Goal: Task Accomplishment & Management: Manage account settings

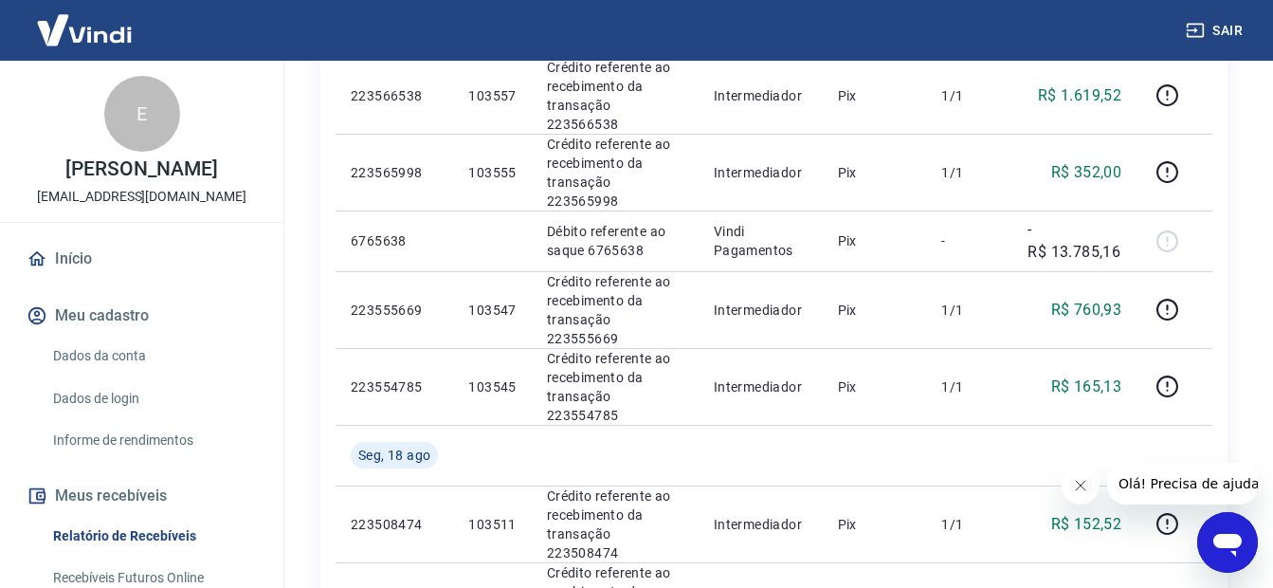
scroll to position [853, 0]
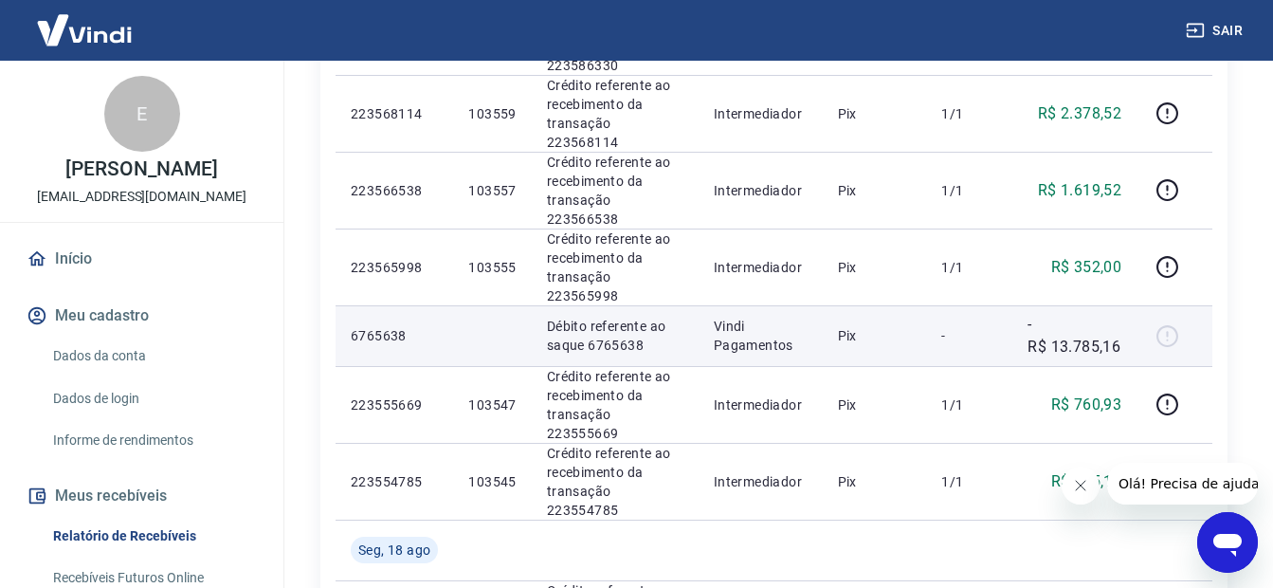
click at [754, 317] on p "Vindi Pagamentos" at bounding box center [761, 336] width 94 height 38
drag, startPoint x: 754, startPoint y: 224, endPoint x: 605, endPoint y: 228, distance: 148.9
click at [605, 317] on p "Débito referente ao saque 6765638" at bounding box center [615, 336] width 137 height 38
click at [1172, 320] on div at bounding box center [1175, 335] width 46 height 30
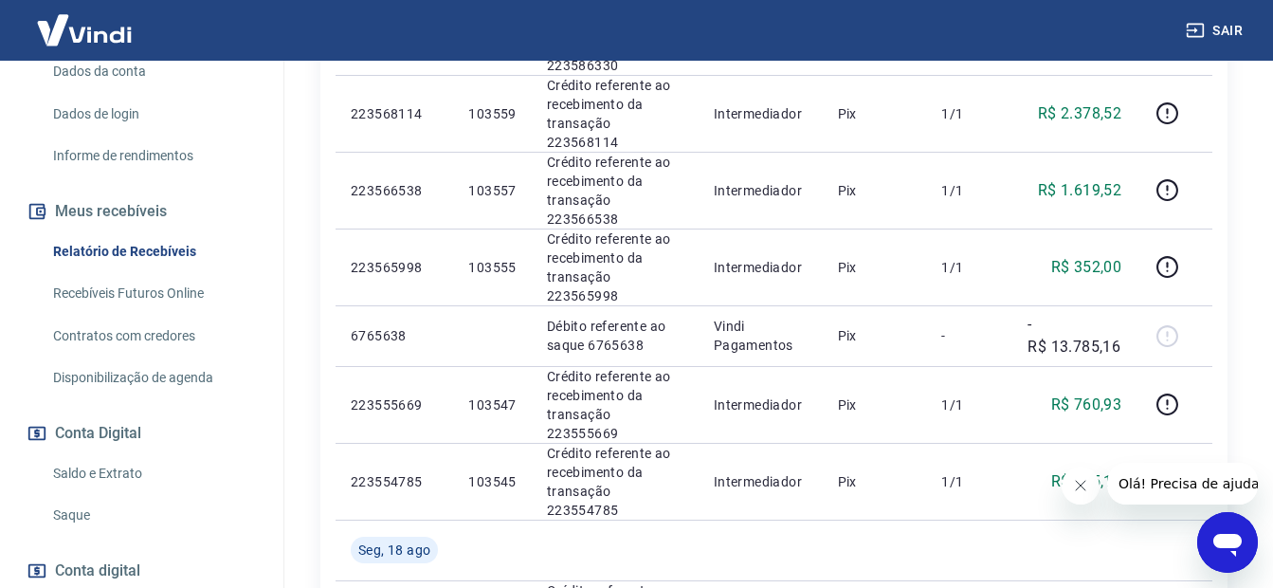
scroll to position [379, 0]
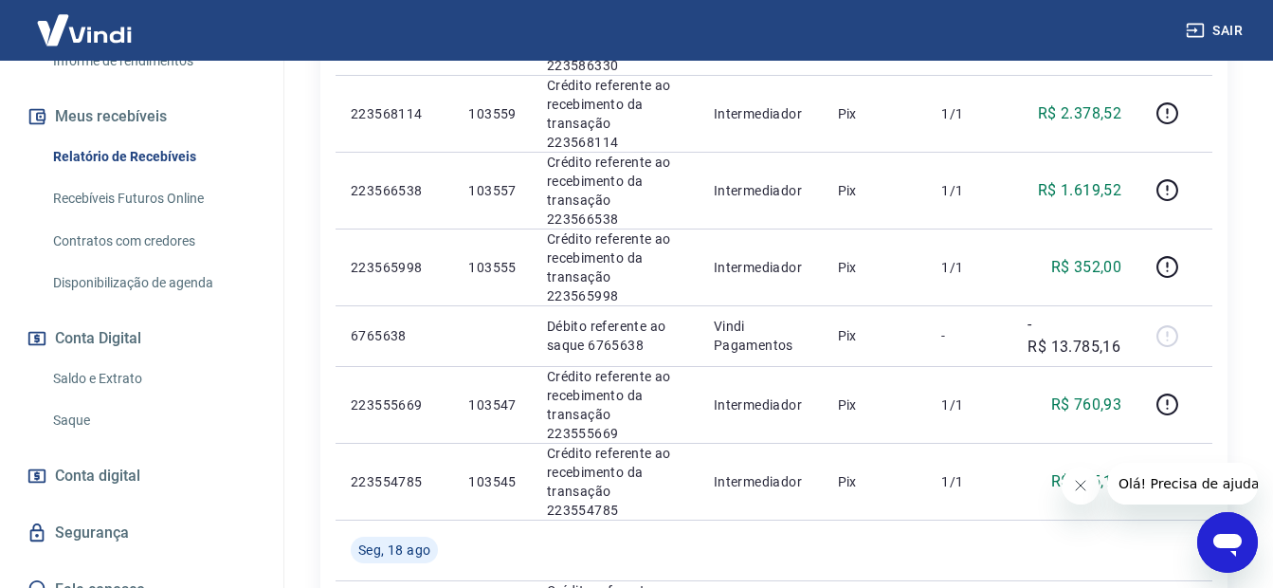
click at [117, 407] on link "Saque" at bounding box center [153, 420] width 215 height 39
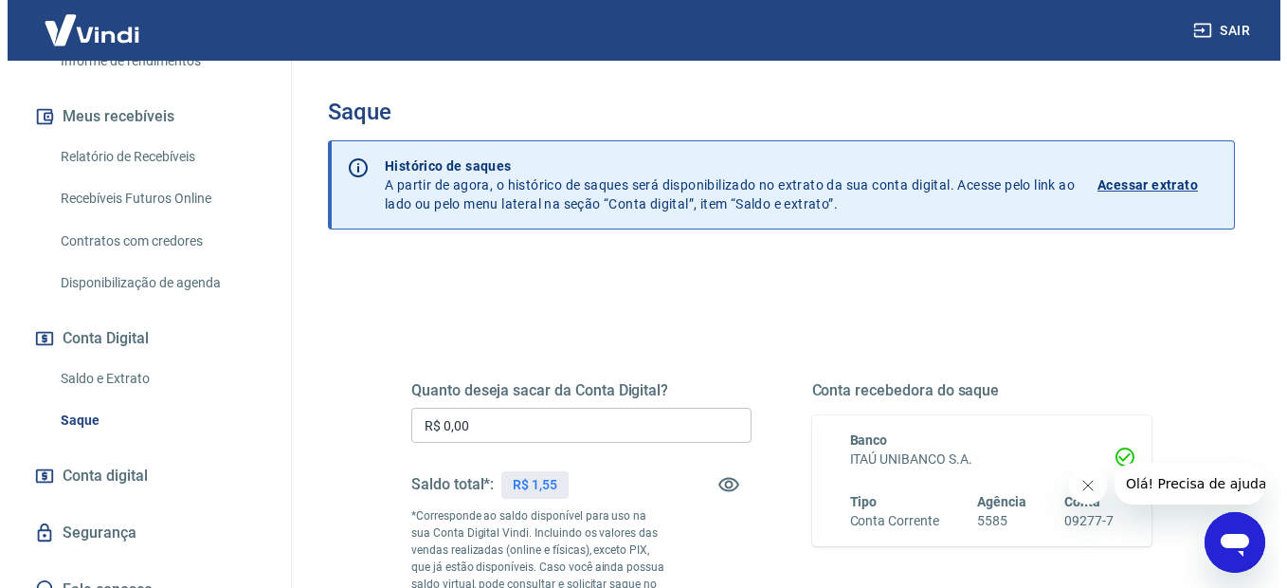
scroll to position [402, 0]
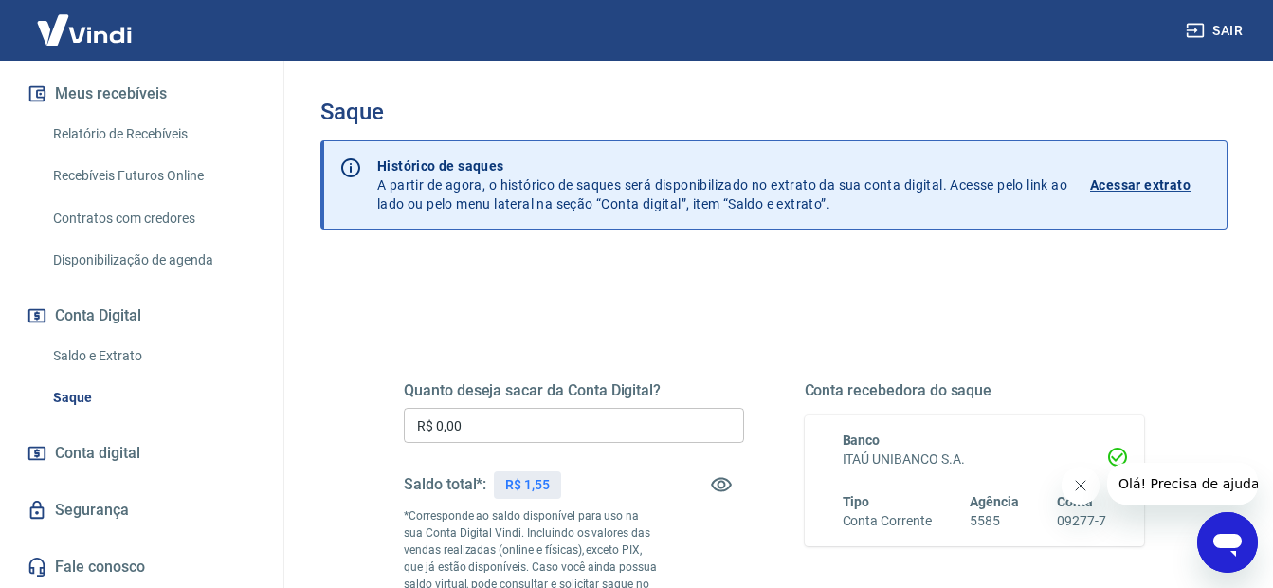
click at [85, 444] on span "Conta digital" at bounding box center [97, 453] width 85 height 27
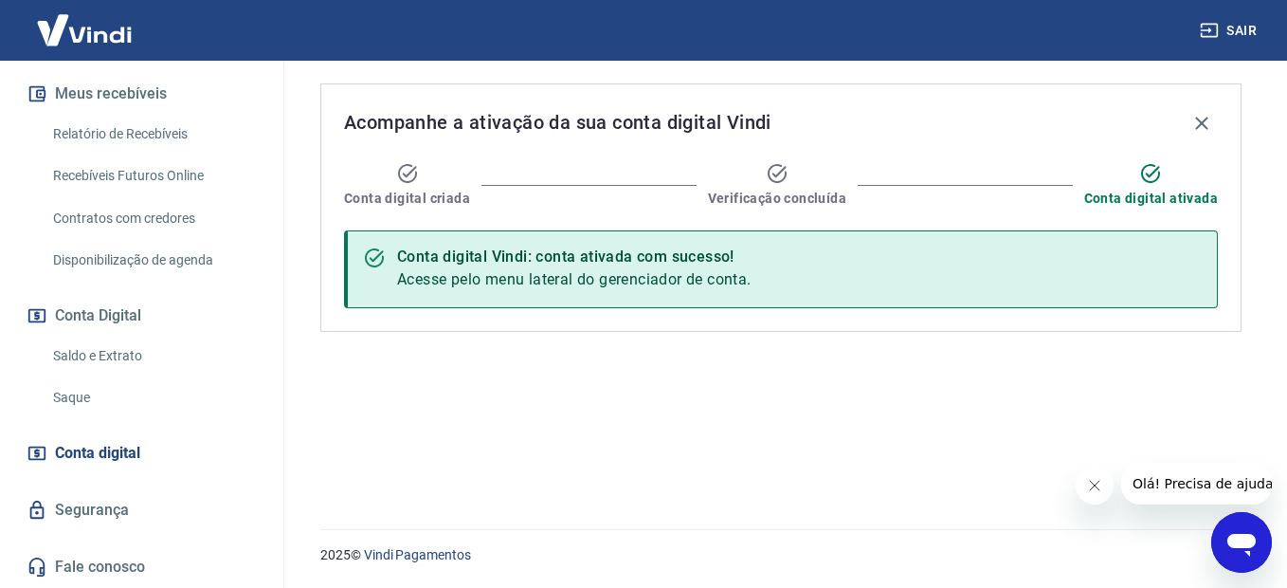
click at [103, 505] on link "Segurança" at bounding box center [142, 510] width 238 height 42
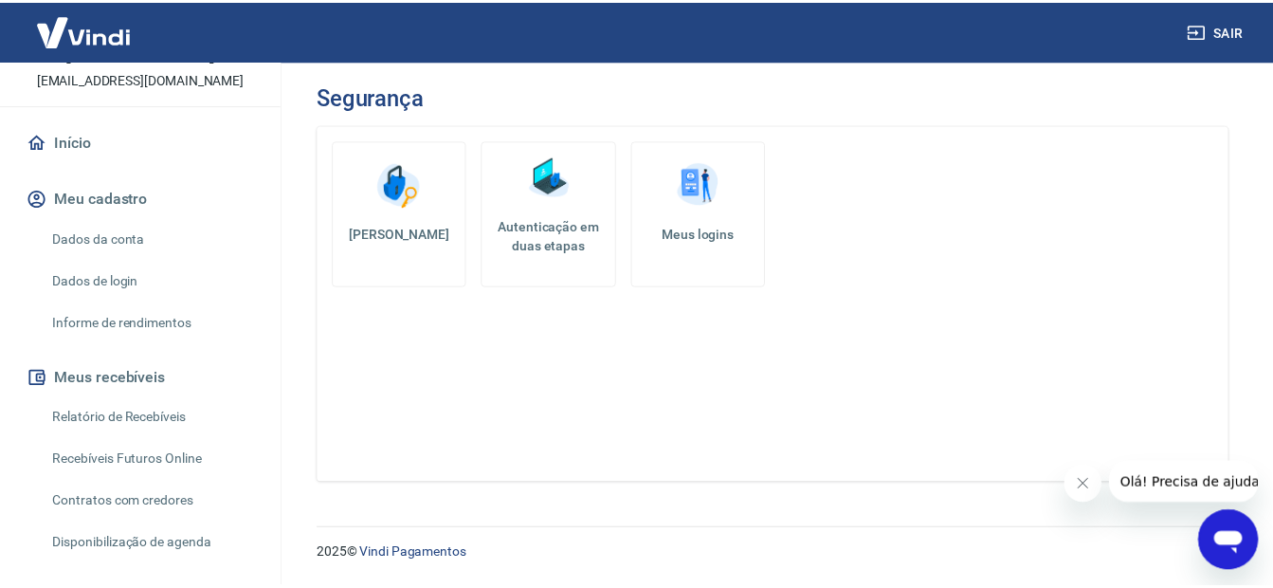
scroll to position [23, 0]
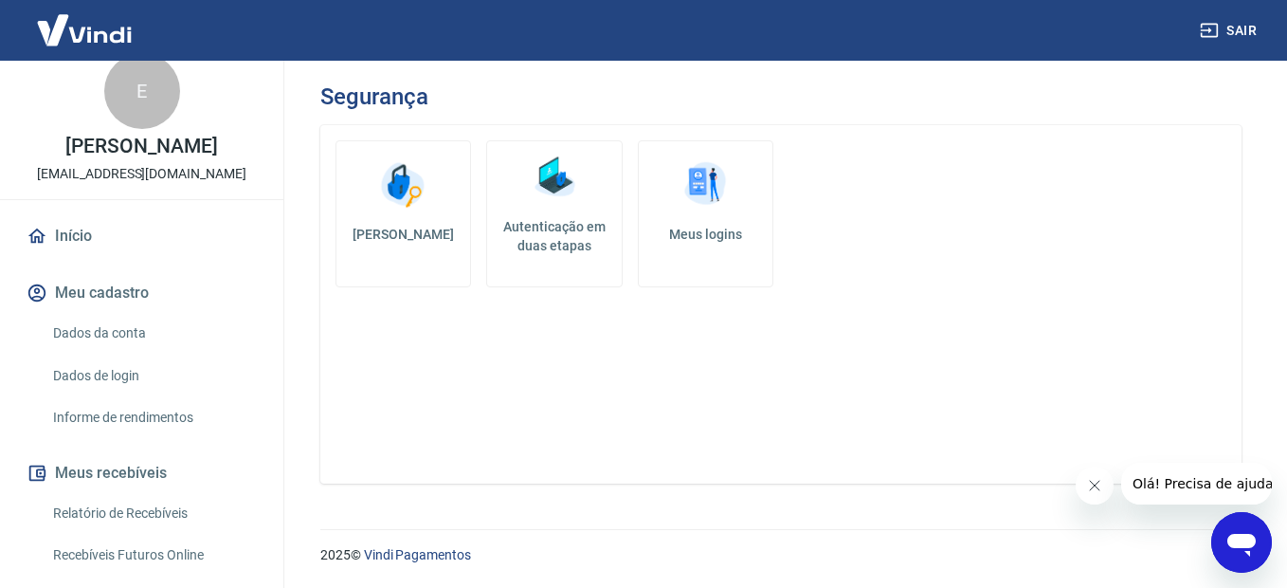
click at [92, 24] on img at bounding box center [84, 30] width 123 height 58
